Goal: Information Seeking & Learning: Learn about a topic

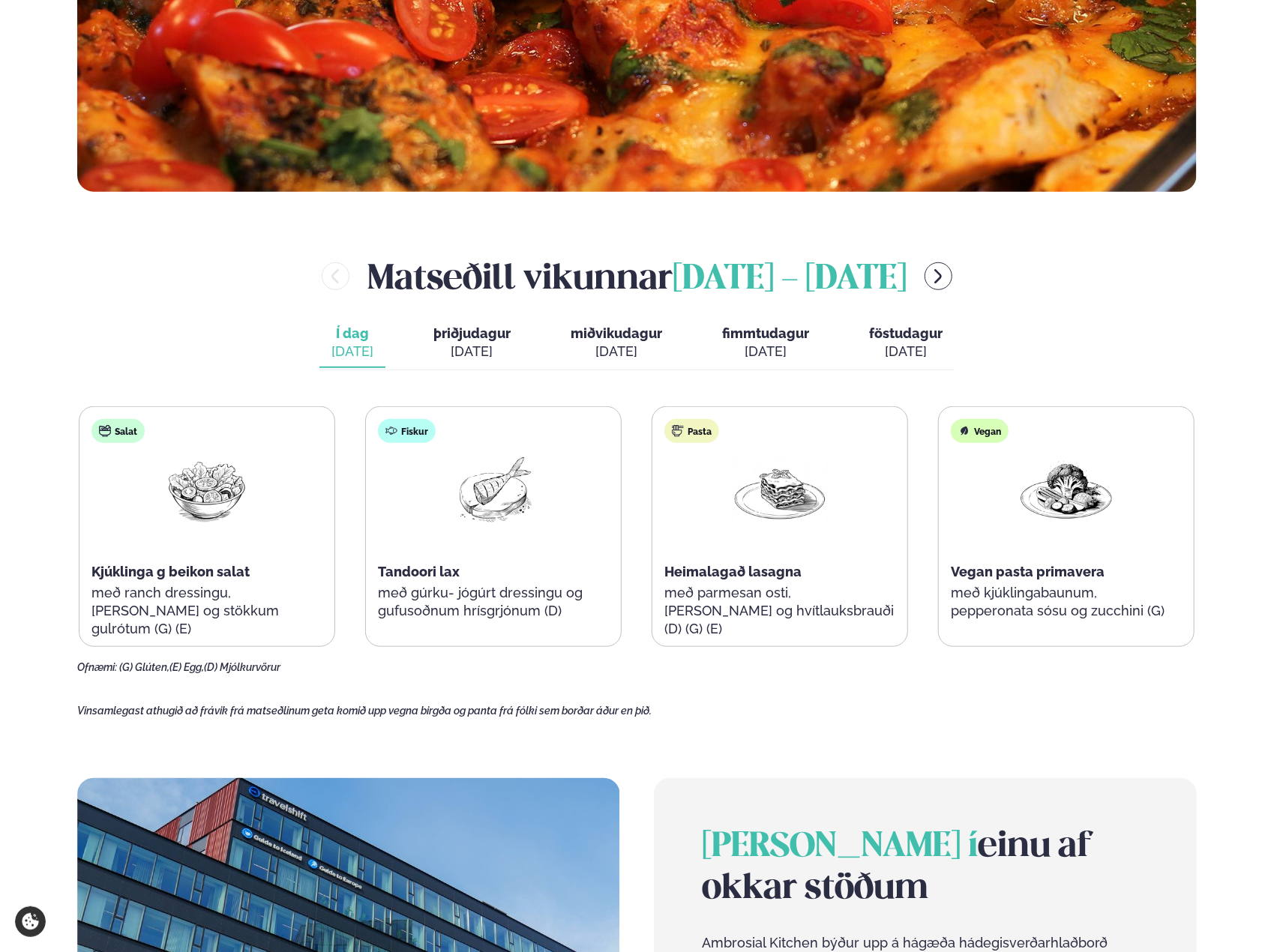
scroll to position [675, 0]
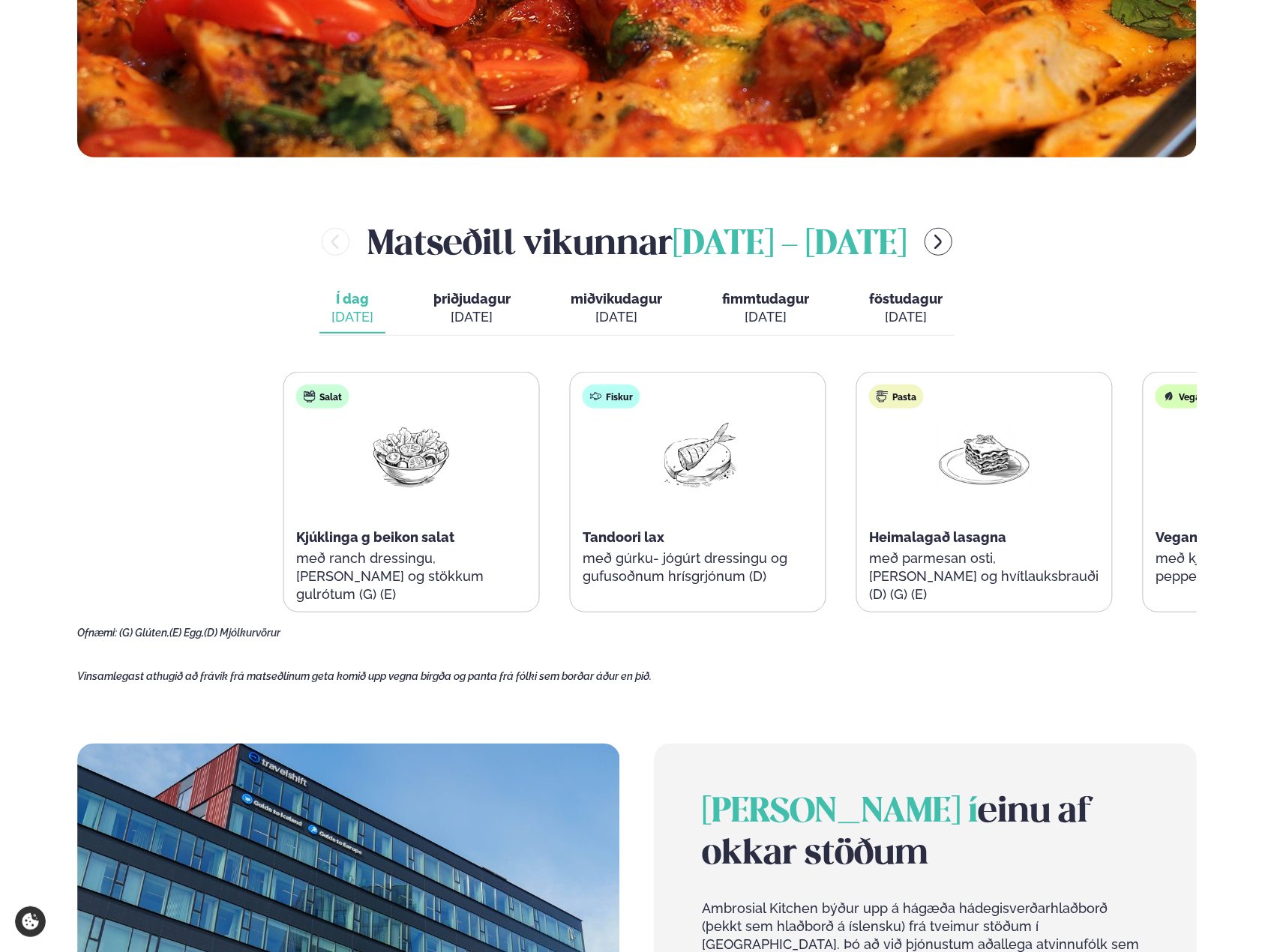
click at [804, 550] on div "Salat Kjúklinga g beikon salat með ranch dressingu, [PERSON_NAME] og stökkum gu…" at bounding box center [841, 492] width 1116 height 241
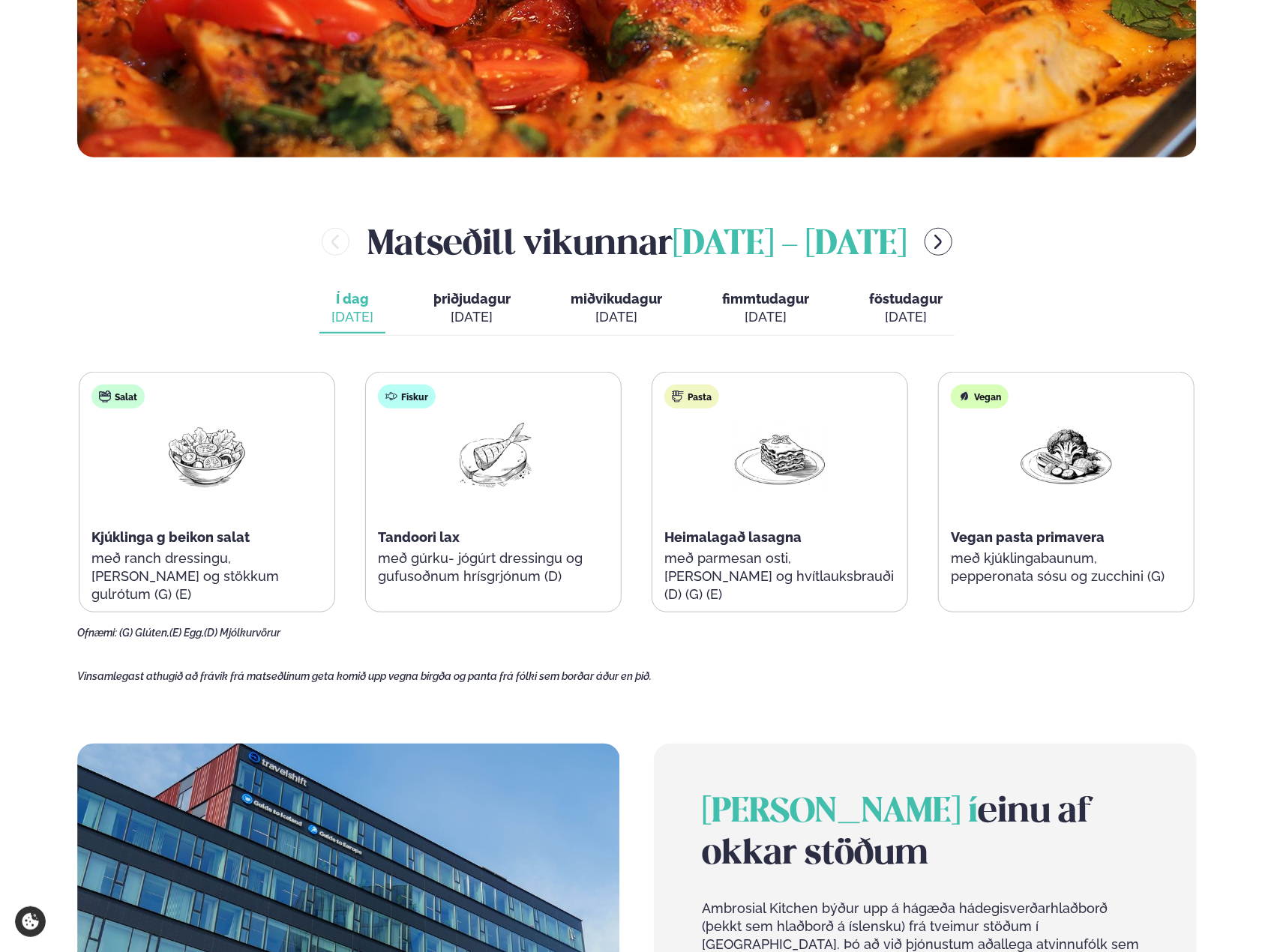
click at [454, 299] on span "þriðjudagur" at bounding box center [471, 299] width 77 height 15
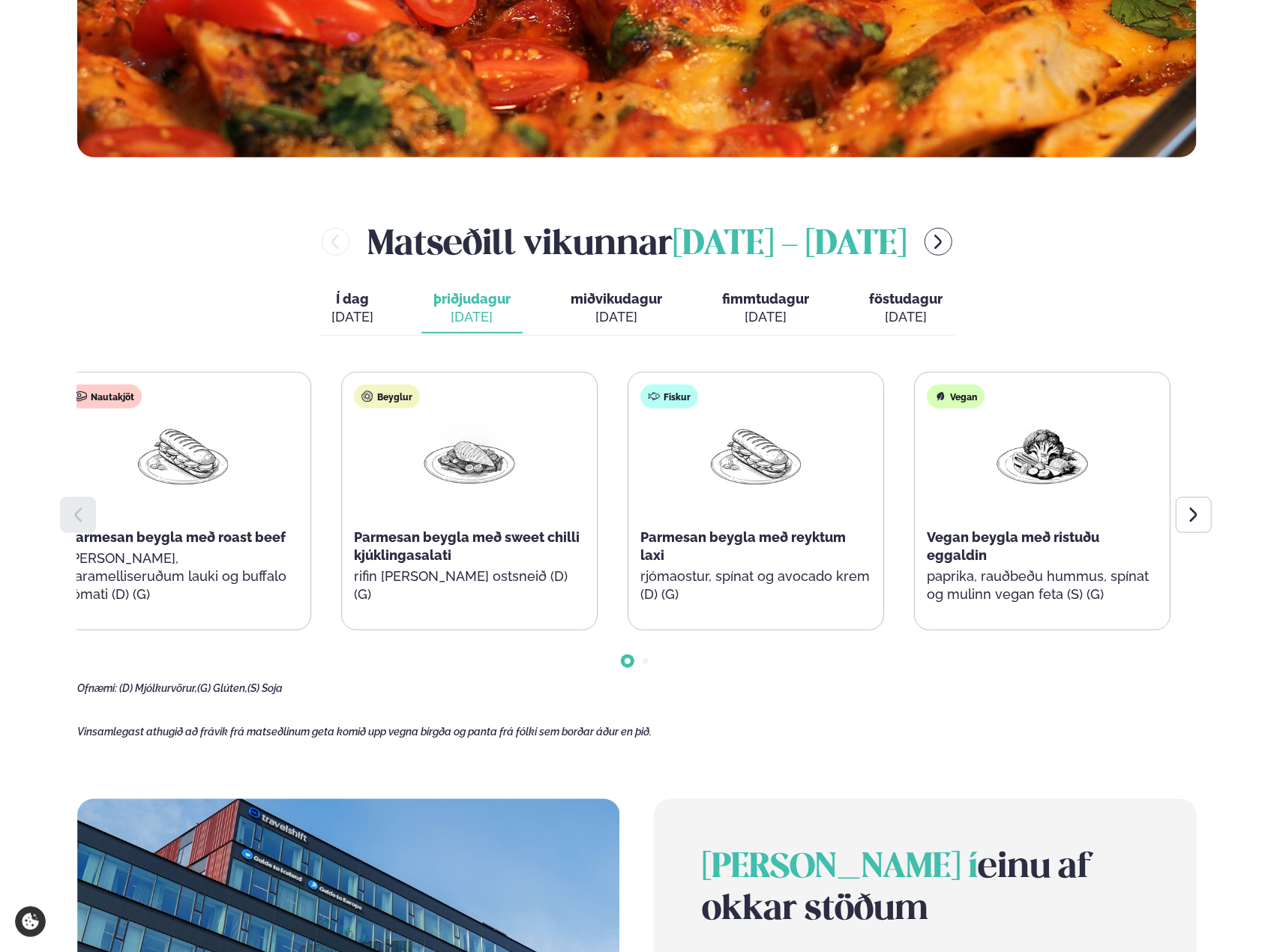
click at [494, 530] on div "Beyglur Parmesan beygla með sweet chilli kjúklingasalati rifin [PERSON_NAME] os…" at bounding box center [470, 501] width 255 height 258
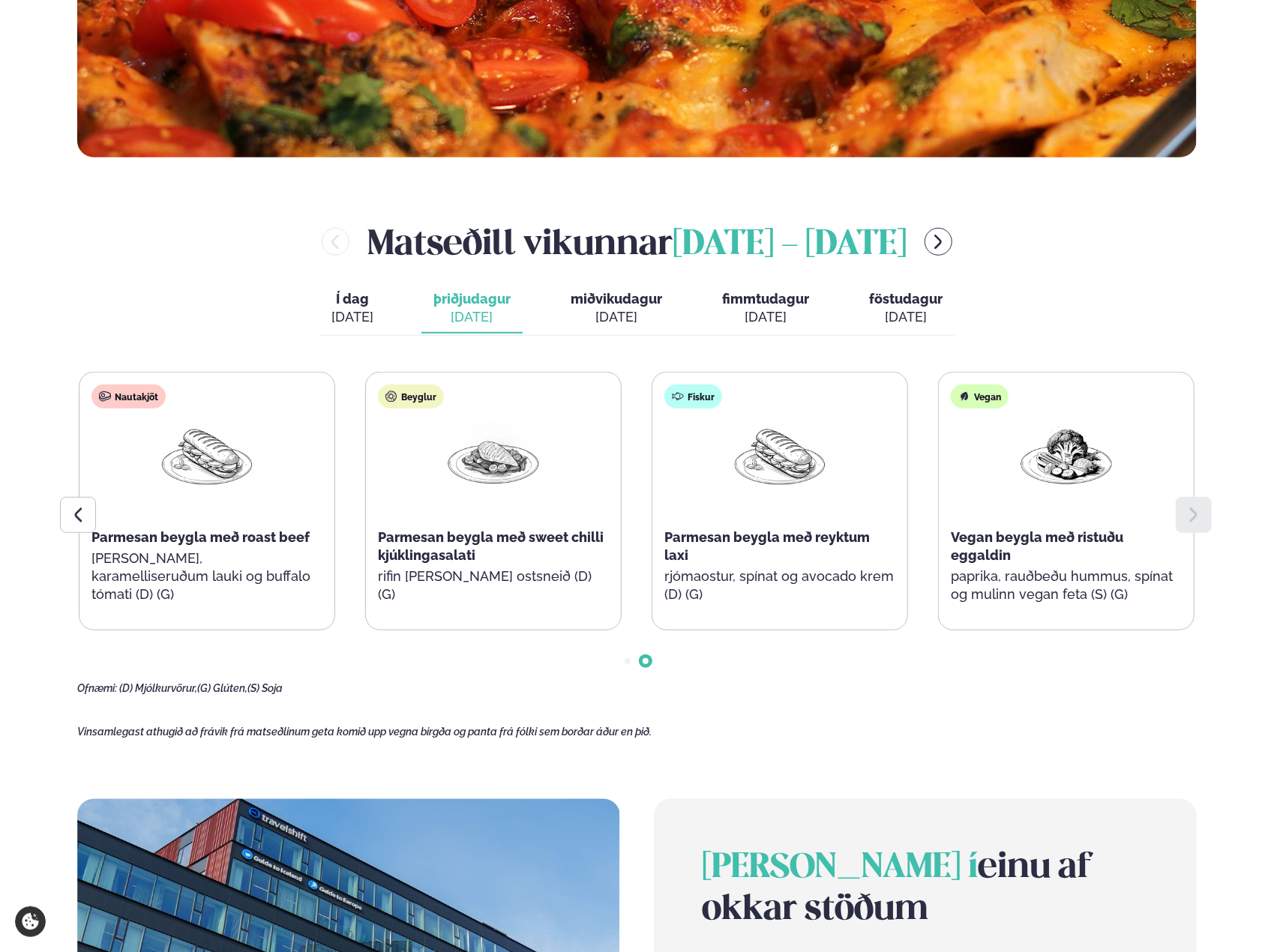
click at [597, 302] on span "miðvikudagur" at bounding box center [615, 299] width 91 height 15
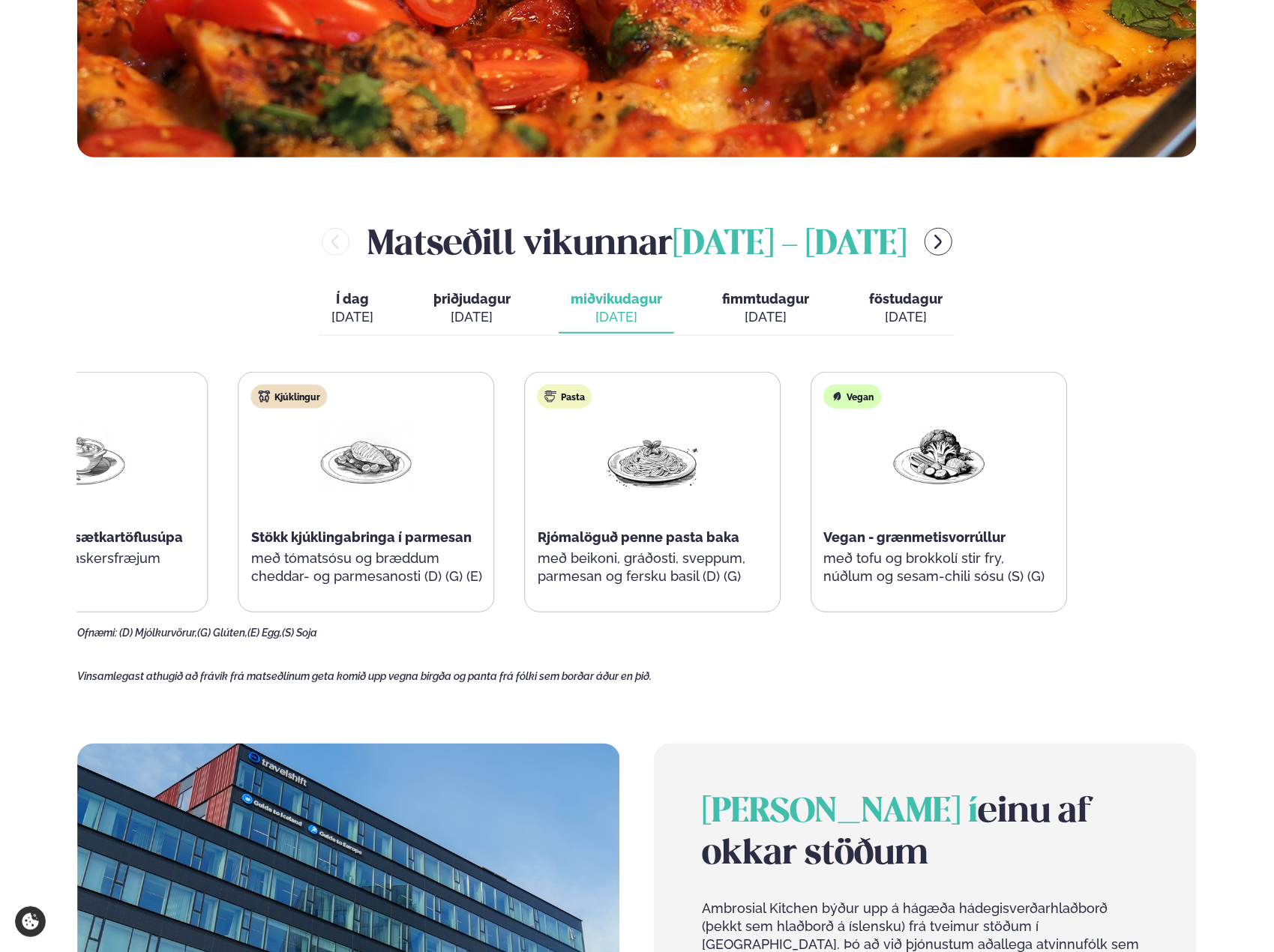
click at [419, 584] on div "Súpa Harissa krydduð sætkartöflusúpa með ristuðum graskersfræjum Kjúklingur Stö…" at bounding box center [510, 492] width 1116 height 241
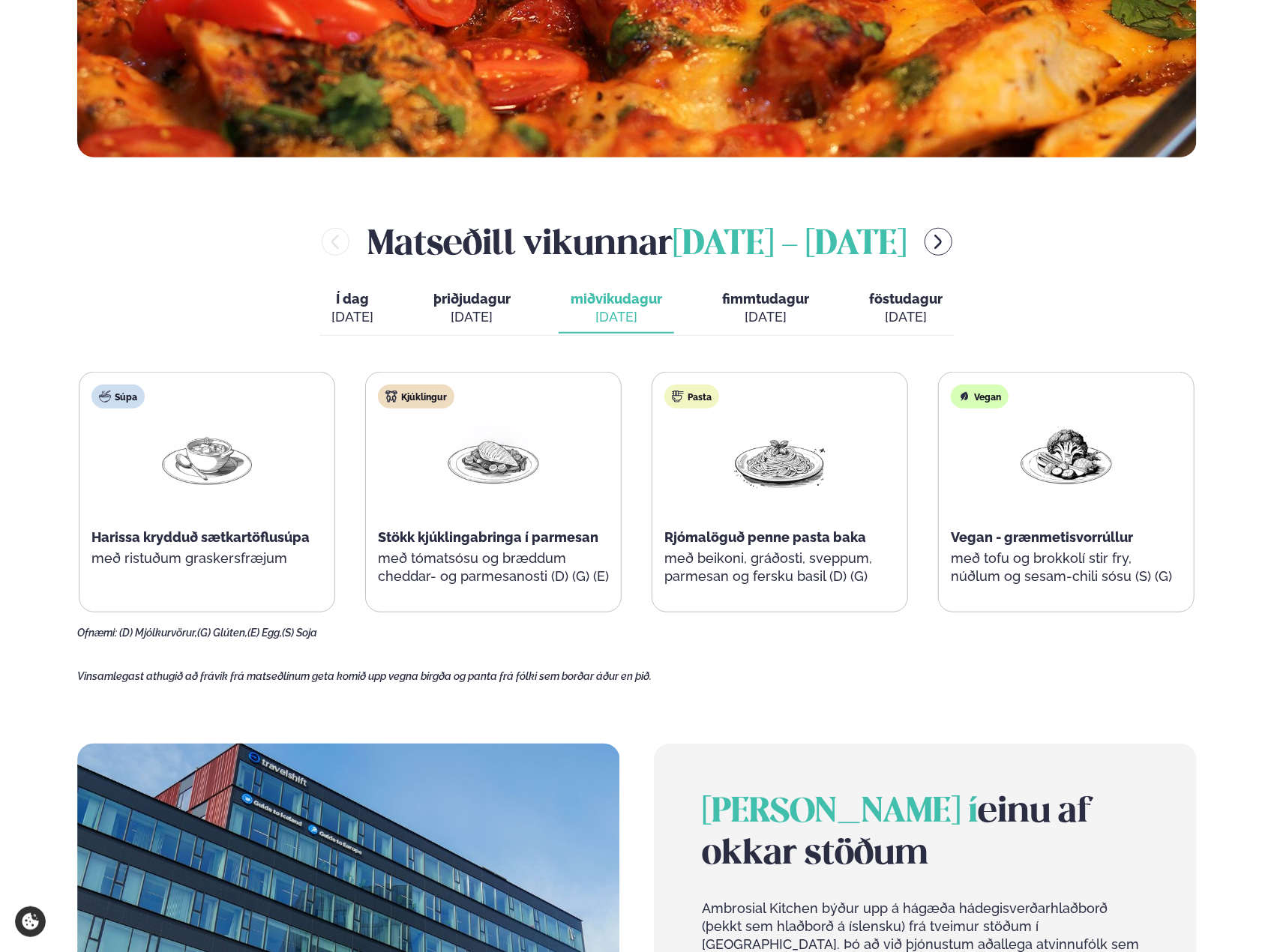
click at [771, 302] on span "fimmtudagur" at bounding box center [765, 299] width 87 height 15
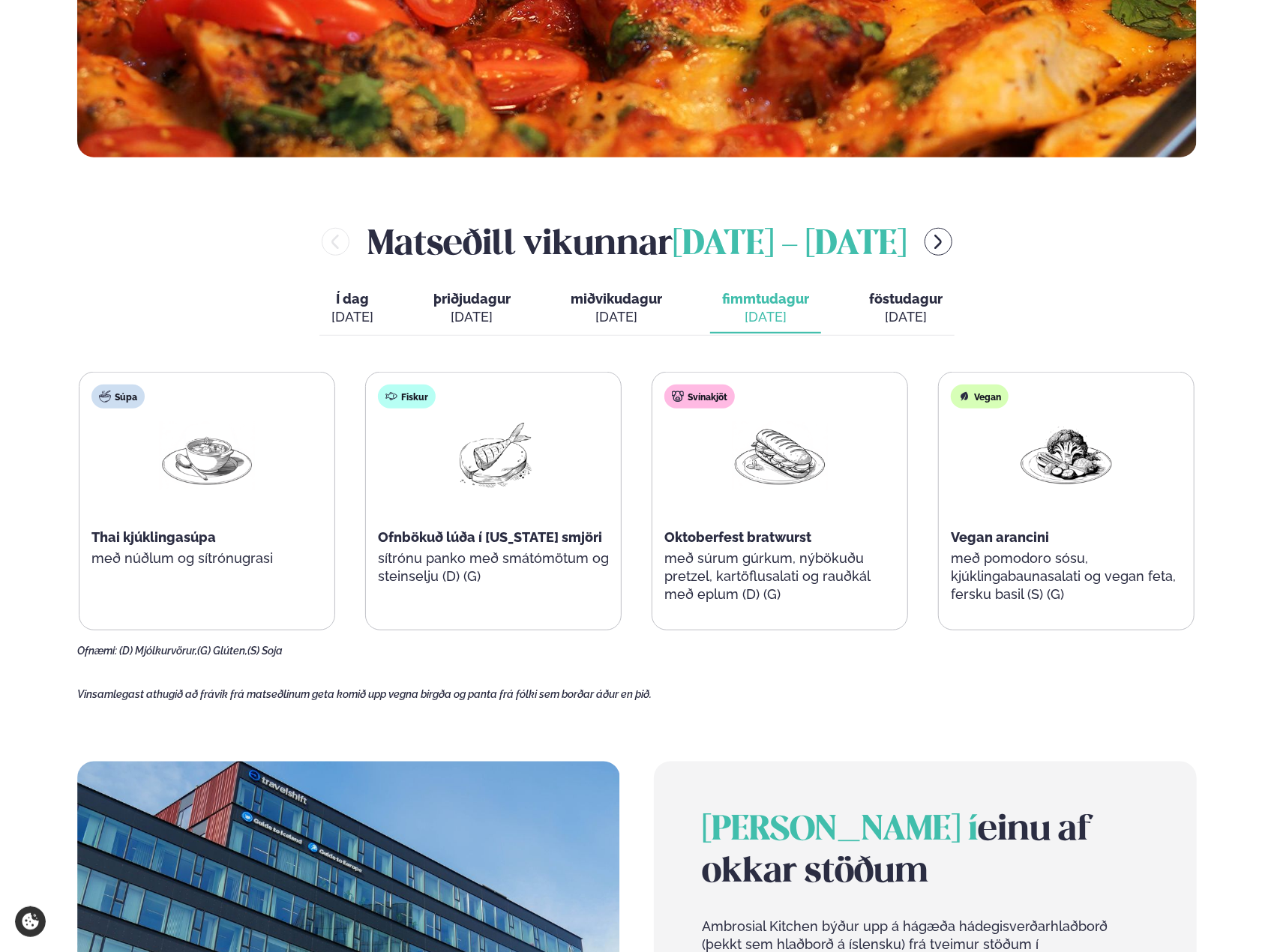
click at [900, 299] on span "föstudagur" at bounding box center [906, 299] width 73 height 15
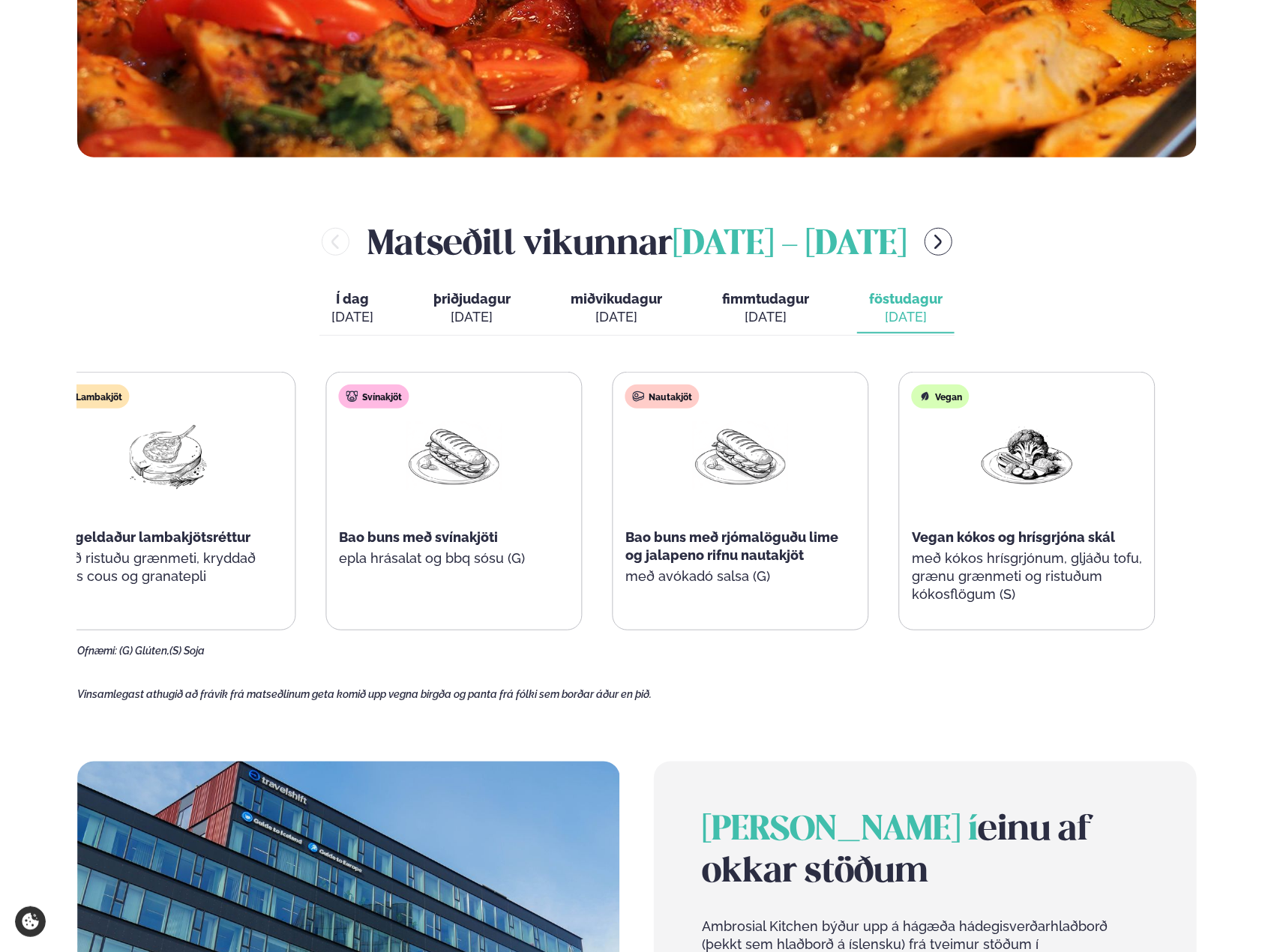
click at [737, 510] on div "Nautakjöt Bao buns með rjómalöguðu lime og jalapeno rifnu nautakjöt með avókadó…" at bounding box center [741, 493] width 255 height 240
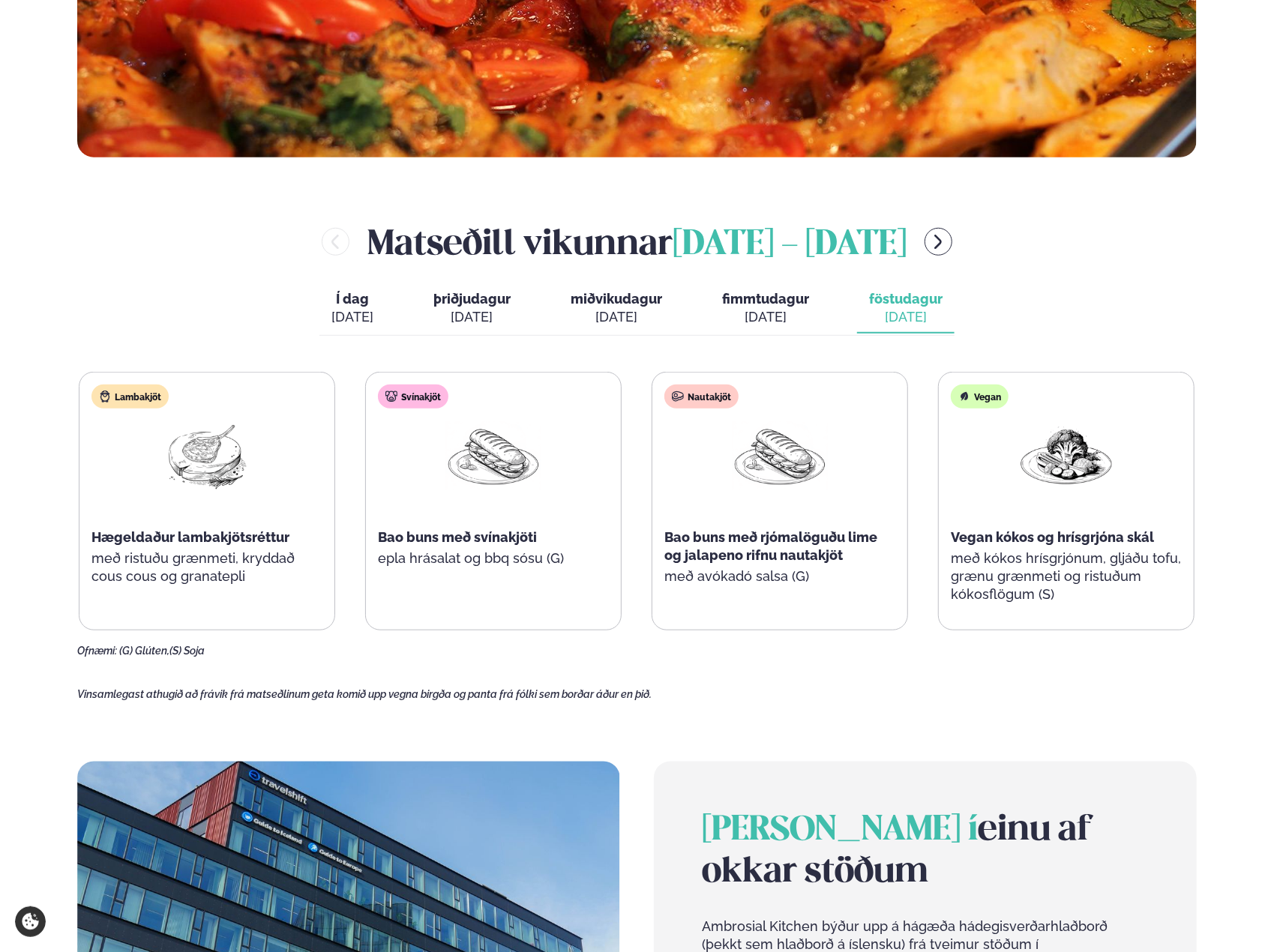
click at [724, 506] on div "Nautakjöt Bao buns með rjómalöguðu lime og jalapeno rifnu nautakjöt með avókadó…" at bounding box center [780, 493] width 255 height 240
click at [476, 510] on div at bounding box center [493, 468] width 96 height 96
click at [239, 510] on div at bounding box center [207, 468] width 96 height 96
